Goal: Download file/media

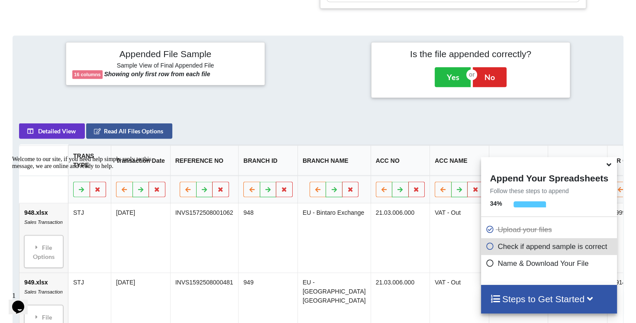
scroll to position [334, 0]
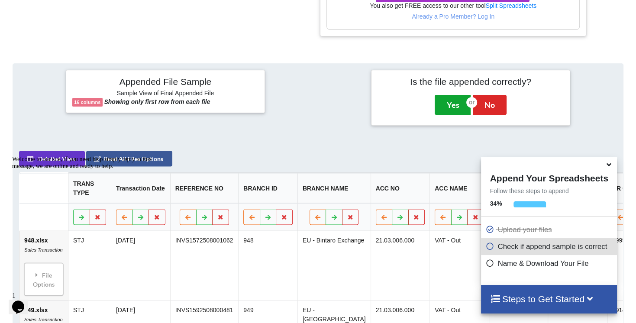
click at [449, 104] on button "Yes" at bounding box center [453, 105] width 36 height 20
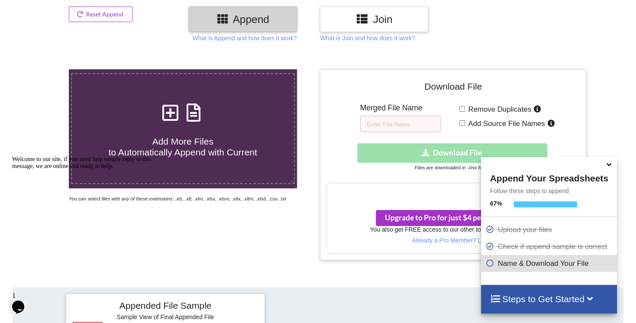
scroll to position [111, 0]
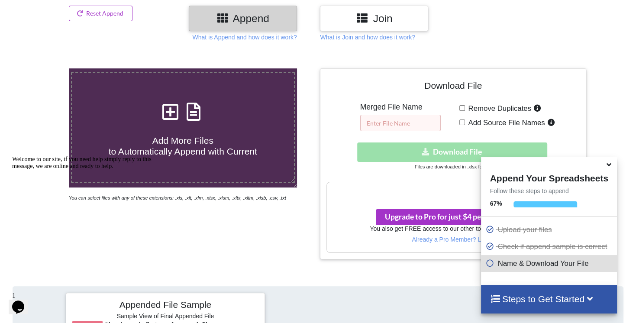
click at [407, 124] on input "text" at bounding box center [400, 123] width 81 height 16
type input "test"
click at [463, 129] on div "Remove Duplicates Add Source File Names" at bounding box center [520, 117] width 120 height 29
click at [463, 122] on input "Add Source File Names" at bounding box center [463, 123] width 6 height 6
checkbox input "true"
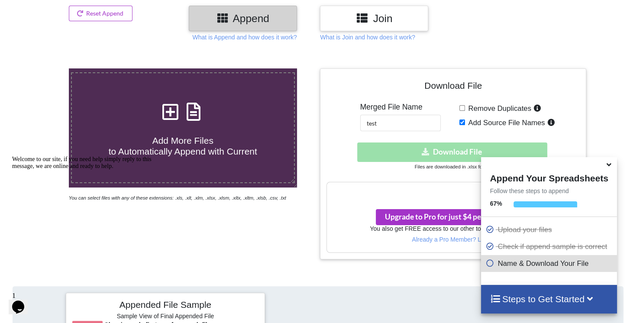
click at [463, 108] on input "Remove Duplicates" at bounding box center [463, 108] width 6 height 6
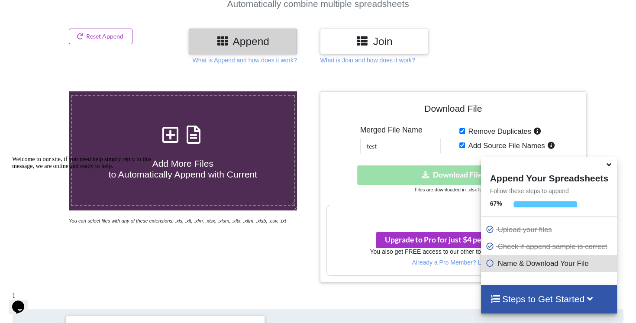
scroll to position [89, 0]
click at [463, 131] on input "Remove Duplicates" at bounding box center [463, 131] width 6 height 6
checkbox input "false"
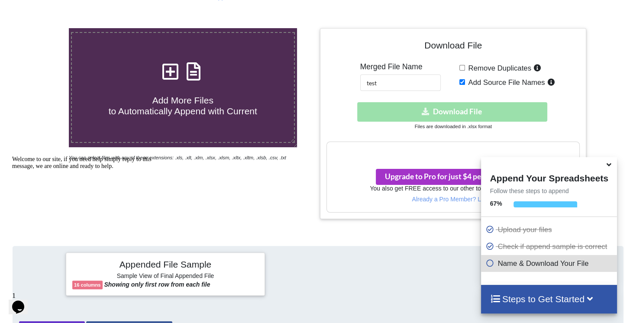
scroll to position [152, 0]
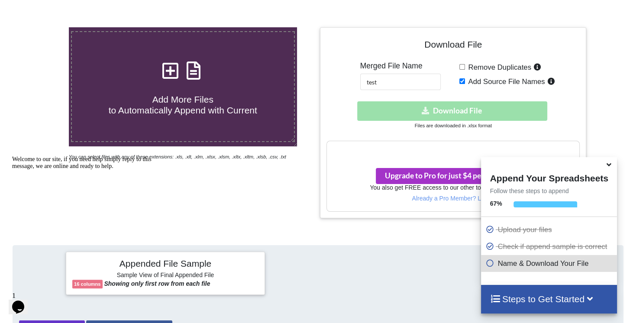
click at [465, 113] on div "Download hidden Download File" at bounding box center [453, 110] width 253 height 19
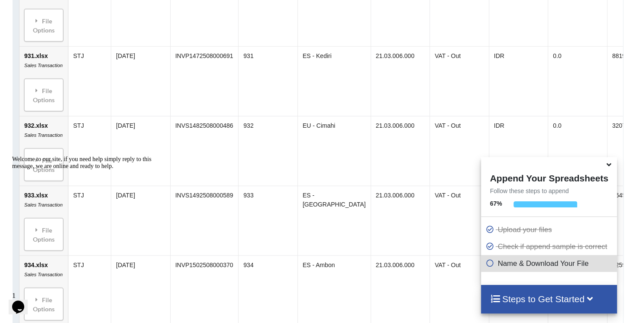
scroll to position [7287, 0]
